Goal: Navigation & Orientation: Find specific page/section

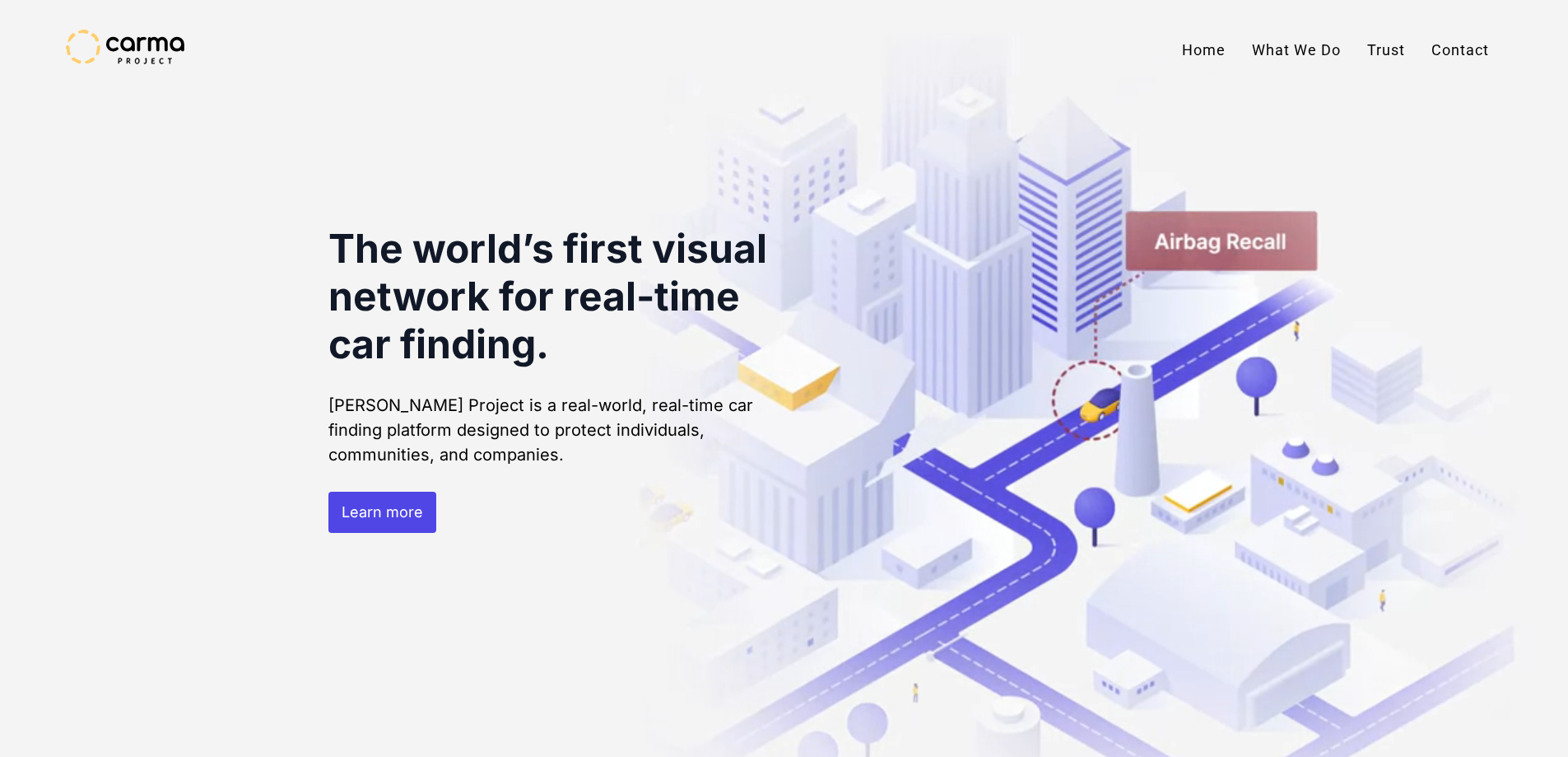
click at [1535, 159] on div at bounding box center [784, 378] width 1568 height 757
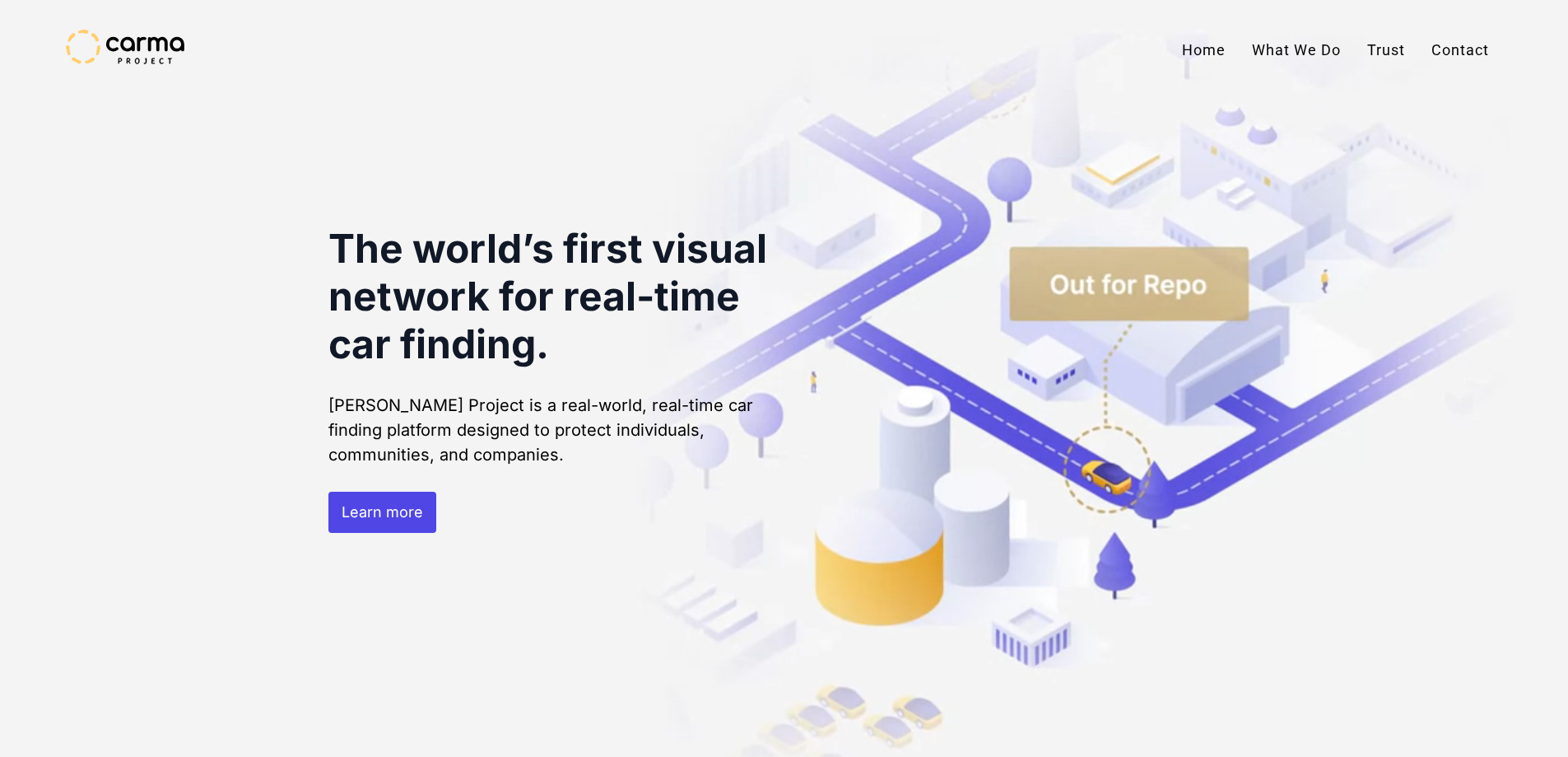
click at [1317, 50] on link "What We Do" at bounding box center [1296, 51] width 115 height 42
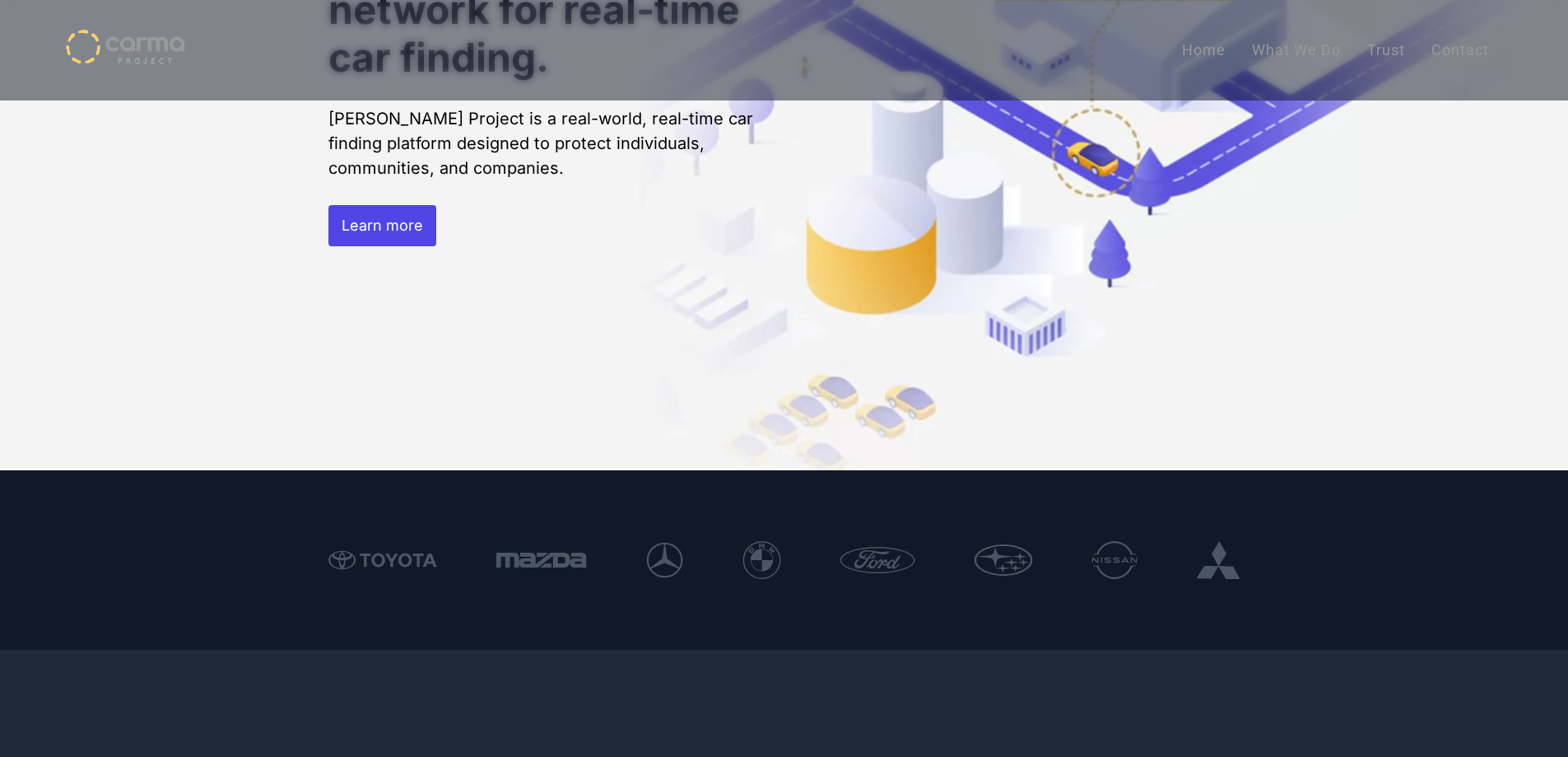
scroll to position [91, 0]
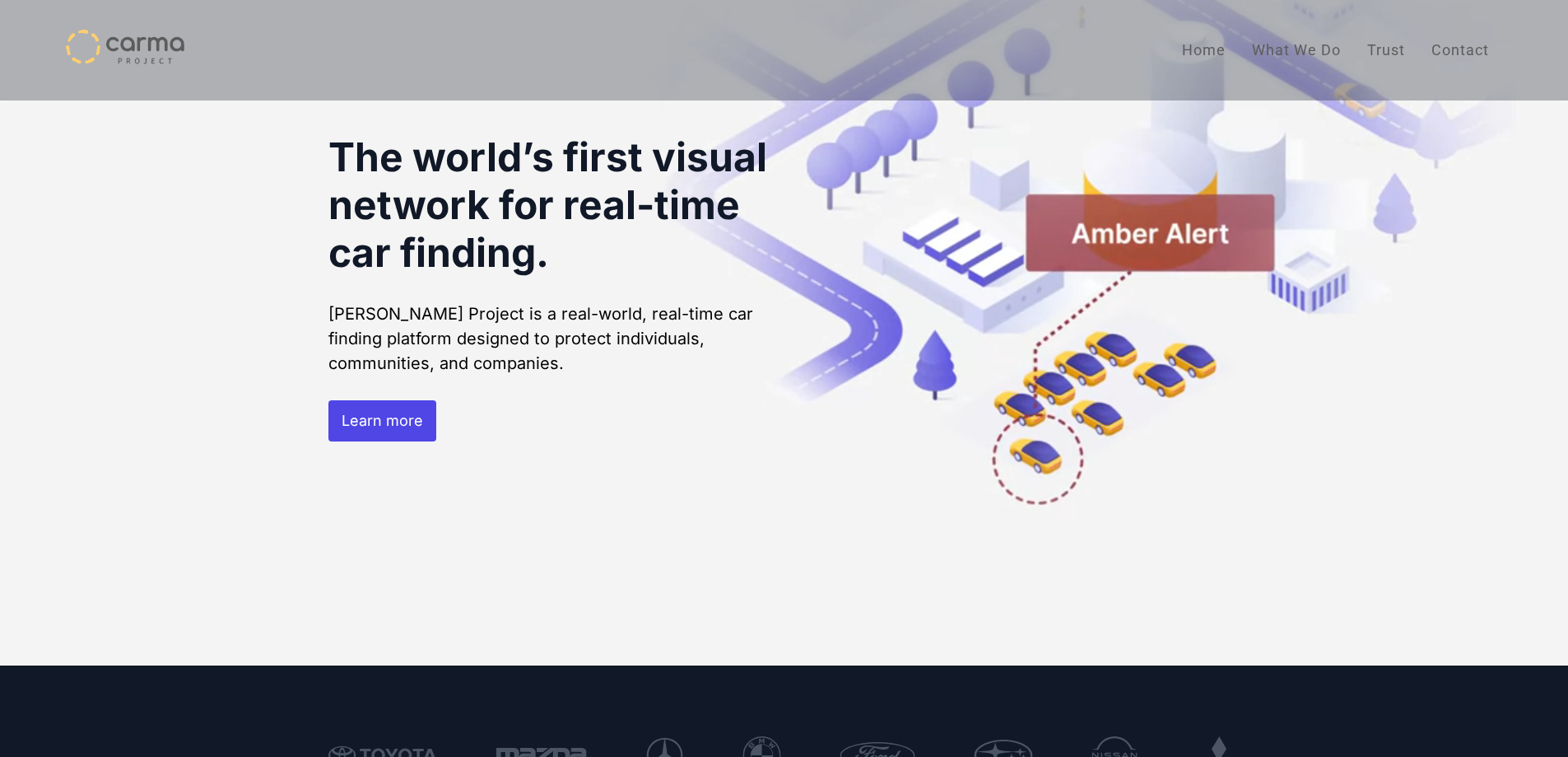
click at [1387, 53] on link "Trust" at bounding box center [1386, 51] width 64 height 42
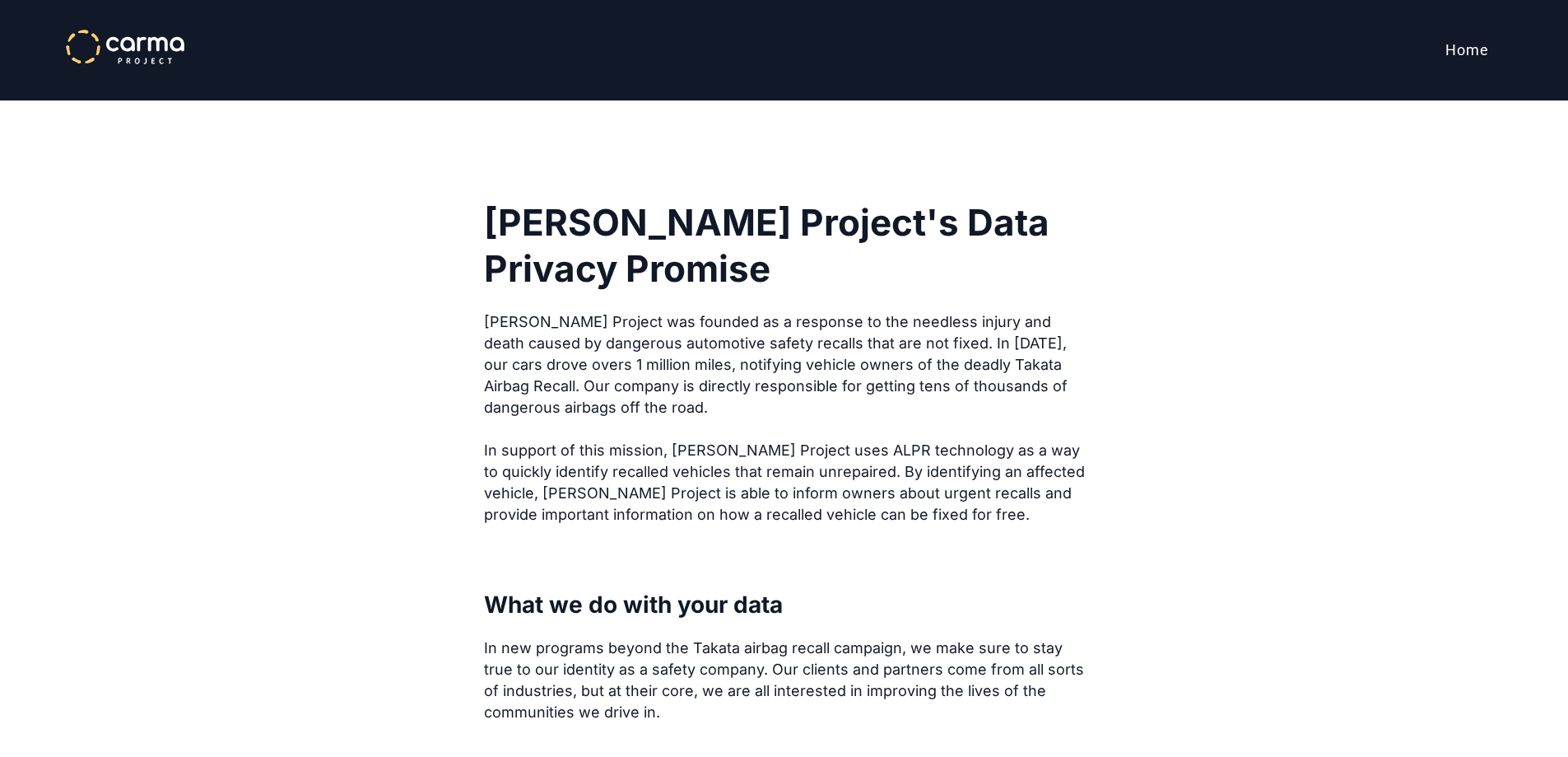
click at [1463, 49] on link "Home" at bounding box center [1468, 51] width 70 height 42
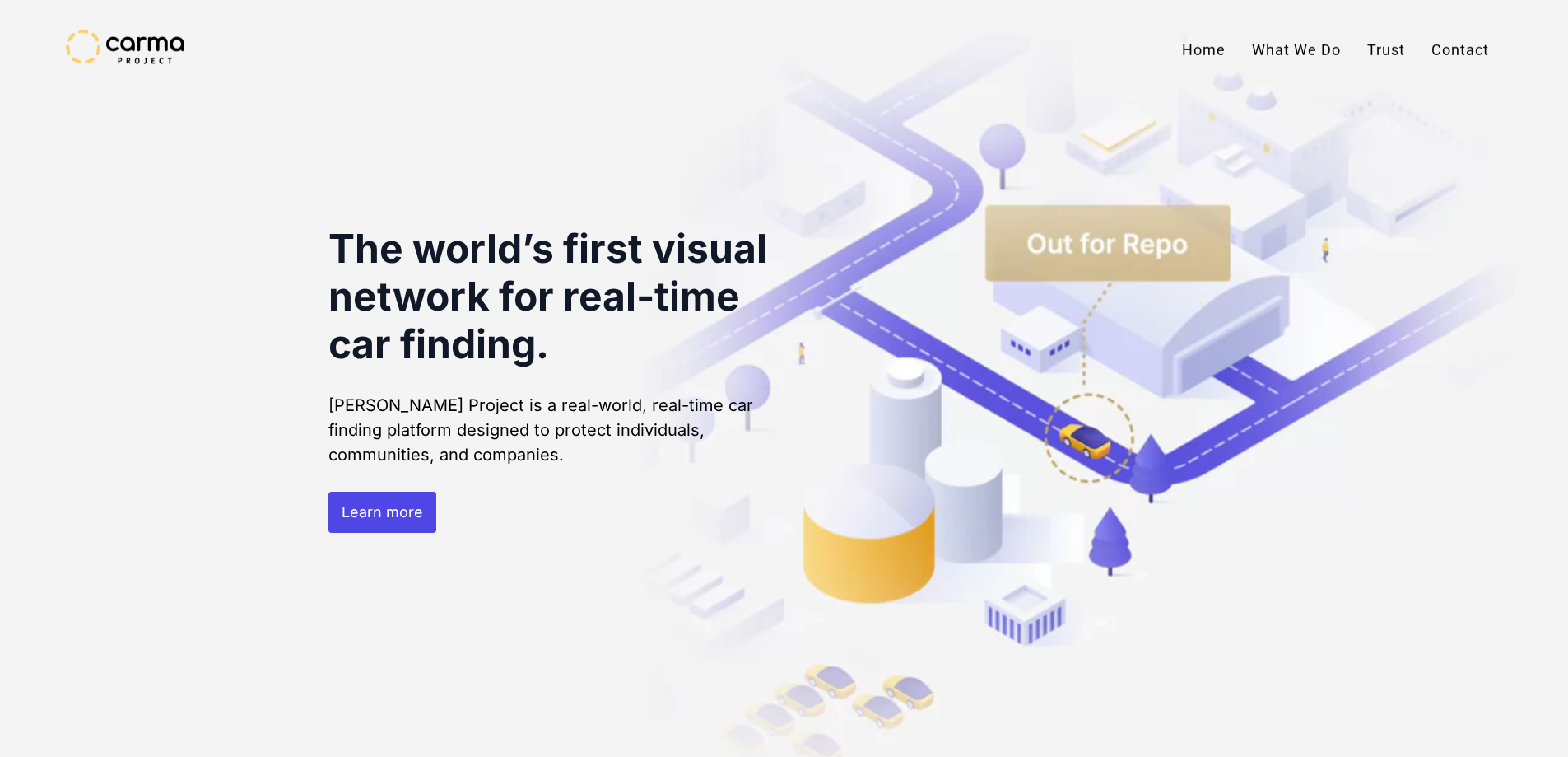
click at [1473, 56] on link "Contact" at bounding box center [1460, 51] width 84 height 42
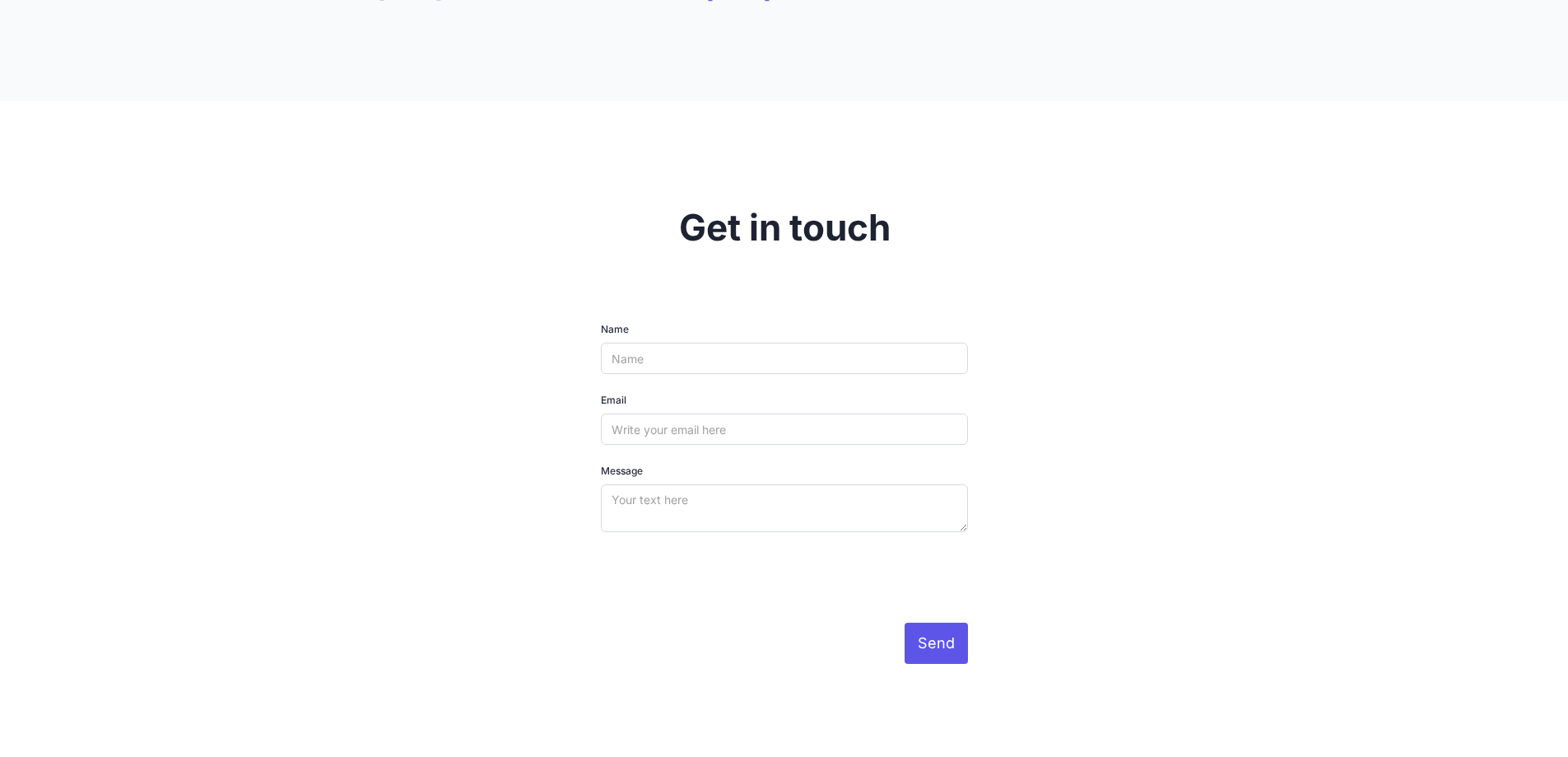
scroll to position [4687, 0]
